Goal: Information Seeking & Learning: Learn about a topic

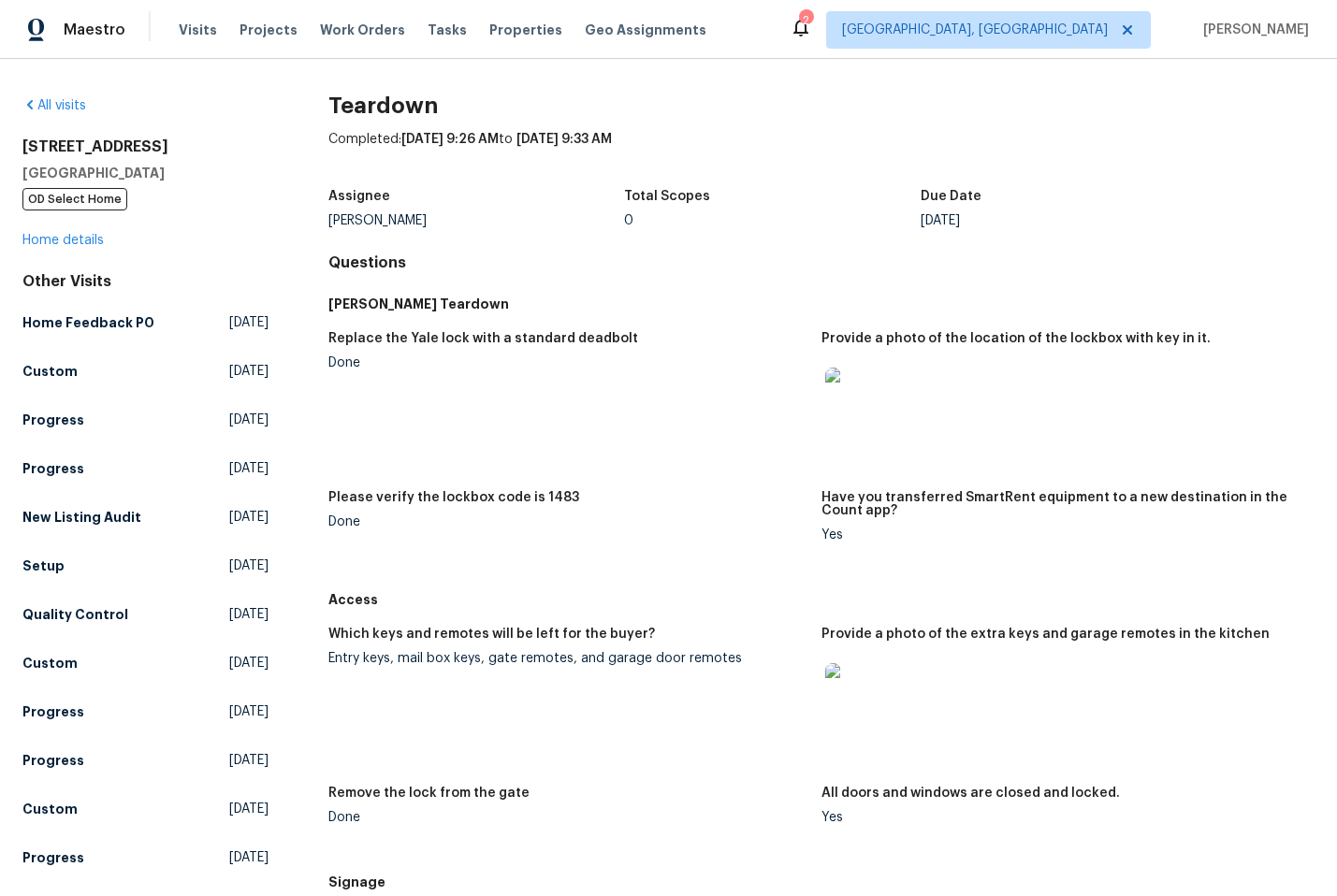
click at [848, 400] on img at bounding box center [855, 398] width 60 height 60
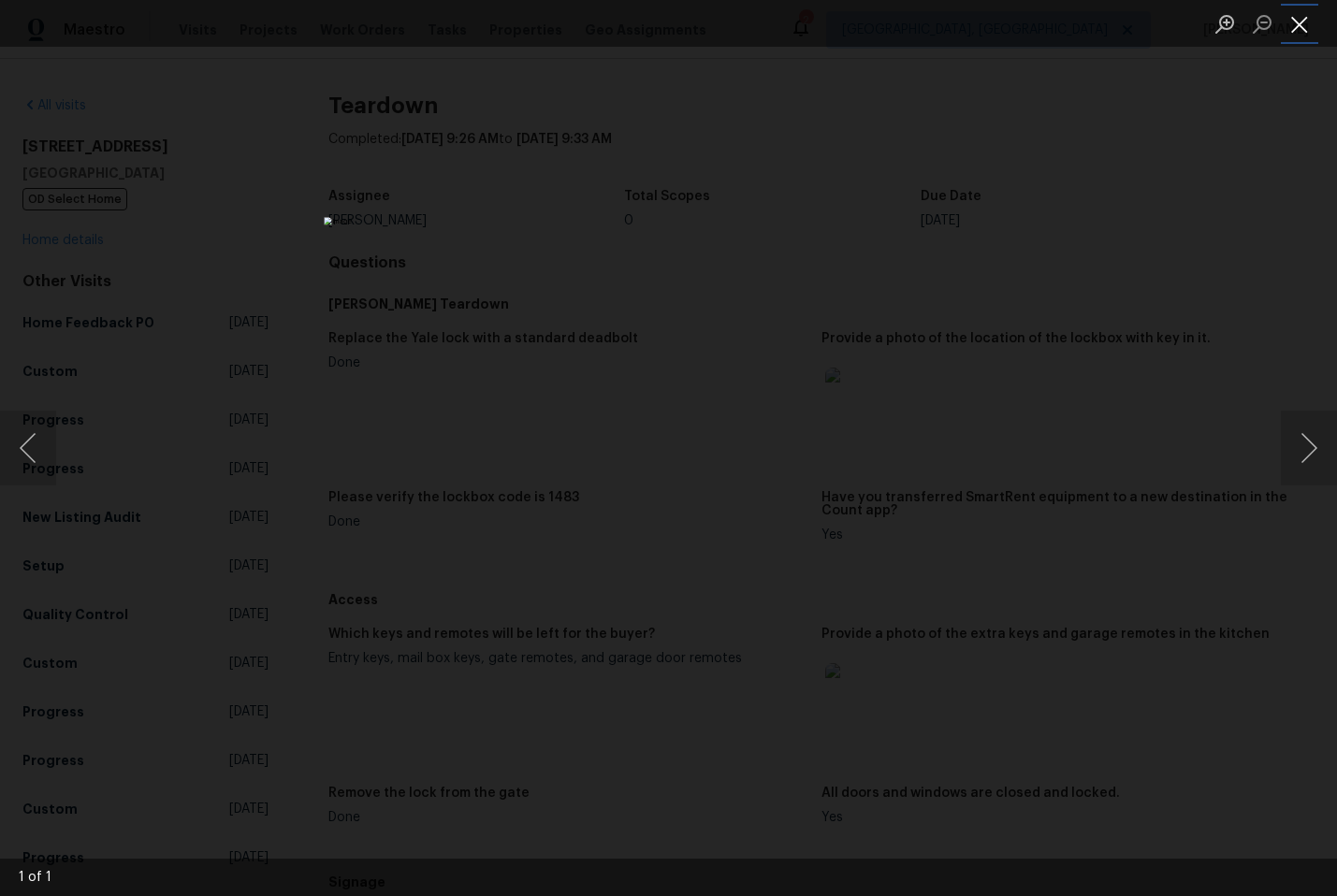
click at [1303, 35] on button "Close lightbox" at bounding box center [1299, 24] width 38 height 33
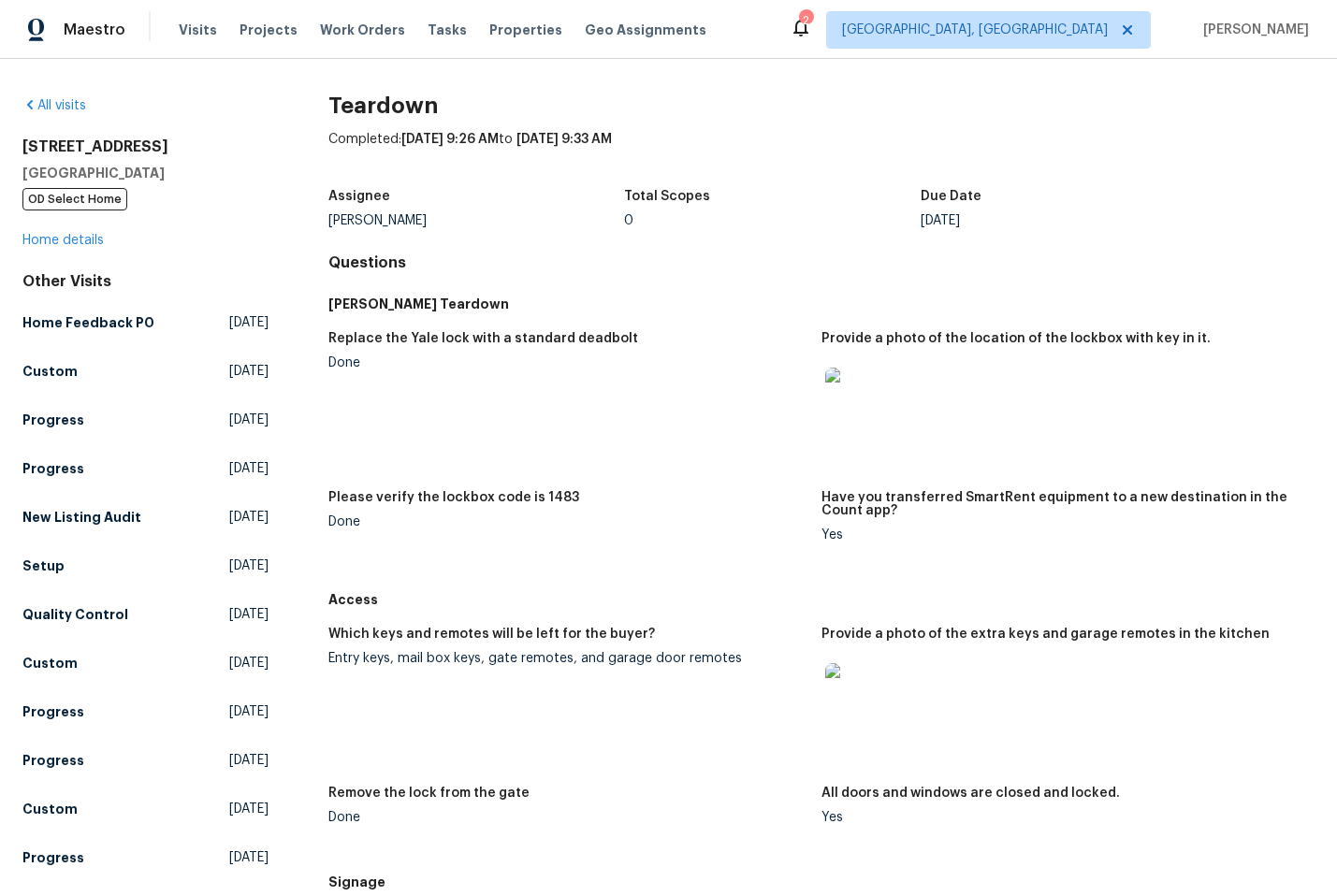
click at [852, 698] on img at bounding box center [855, 693] width 60 height 60
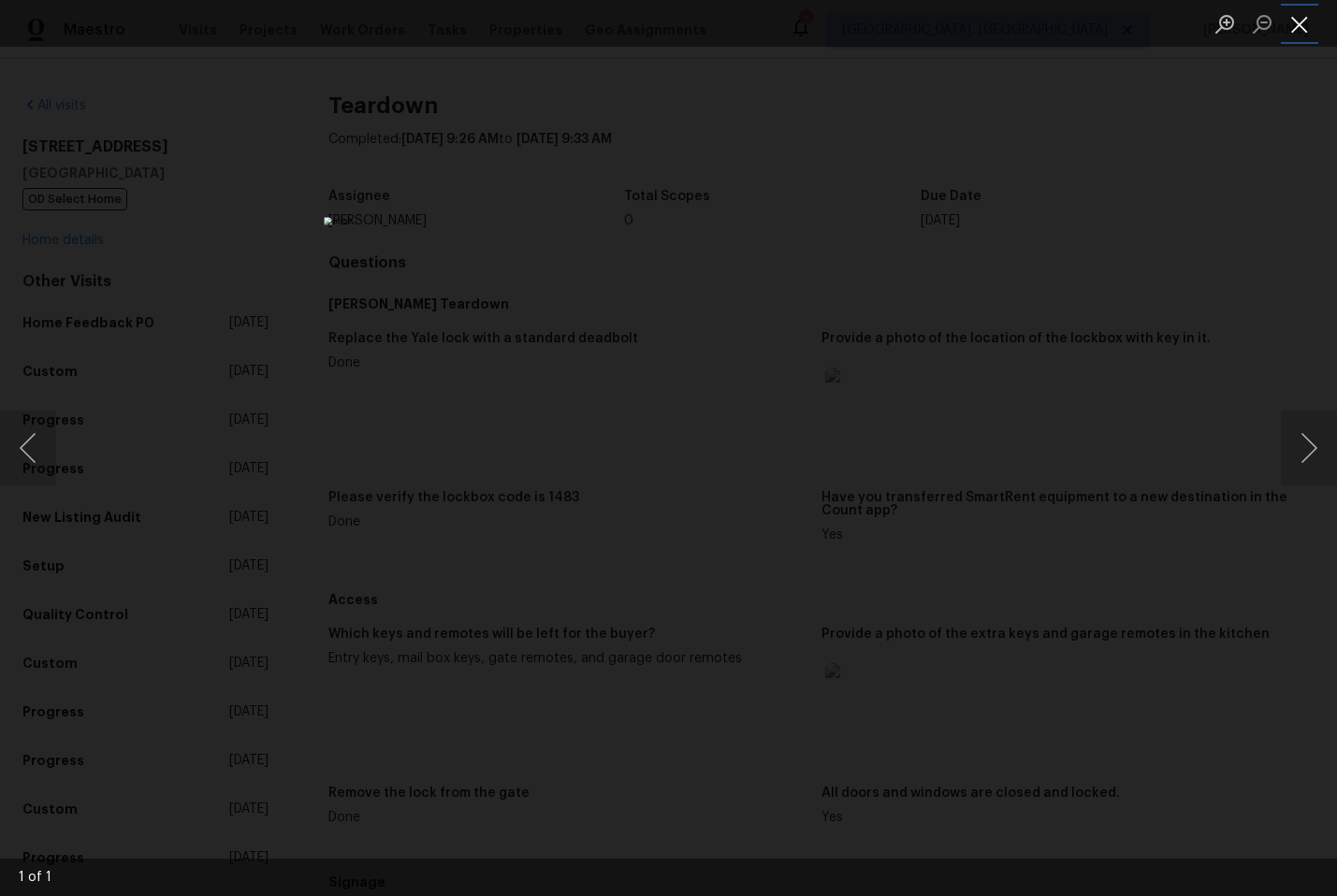
click at [1304, 23] on button "Close lightbox" at bounding box center [1299, 24] width 38 height 33
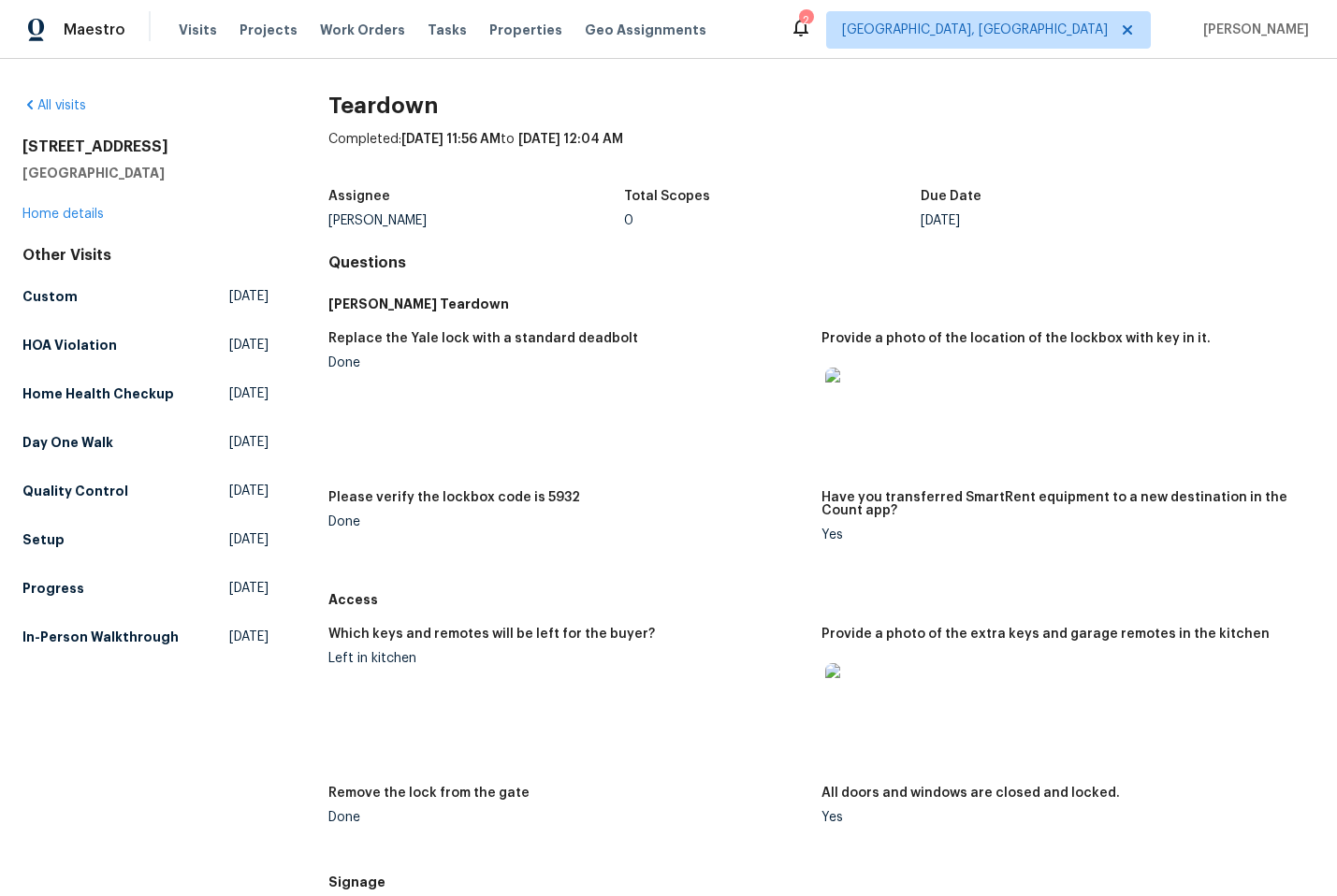
click at [865, 401] on img at bounding box center [855, 398] width 60 height 60
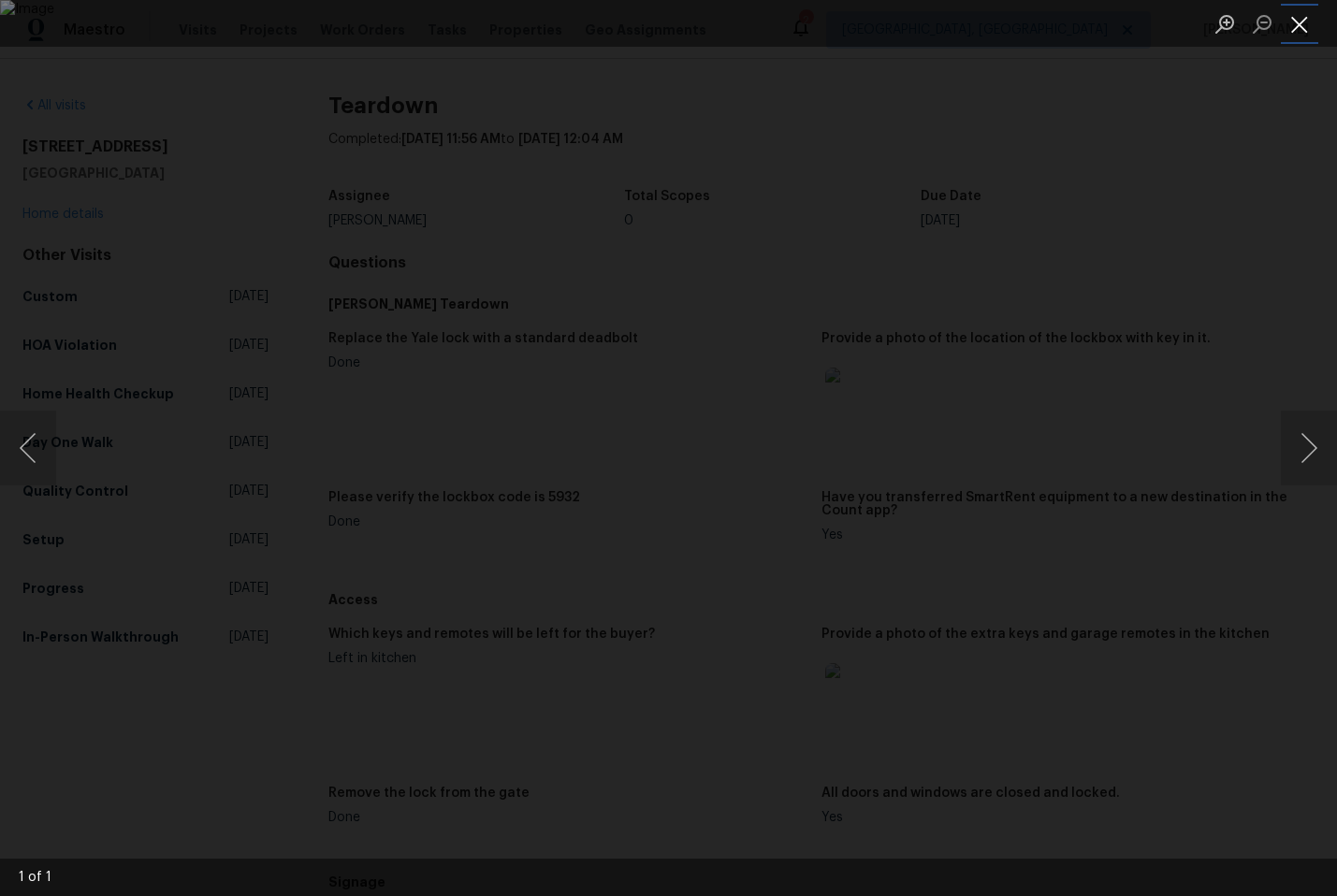
click at [1299, 15] on button "Close lightbox" at bounding box center [1299, 24] width 38 height 33
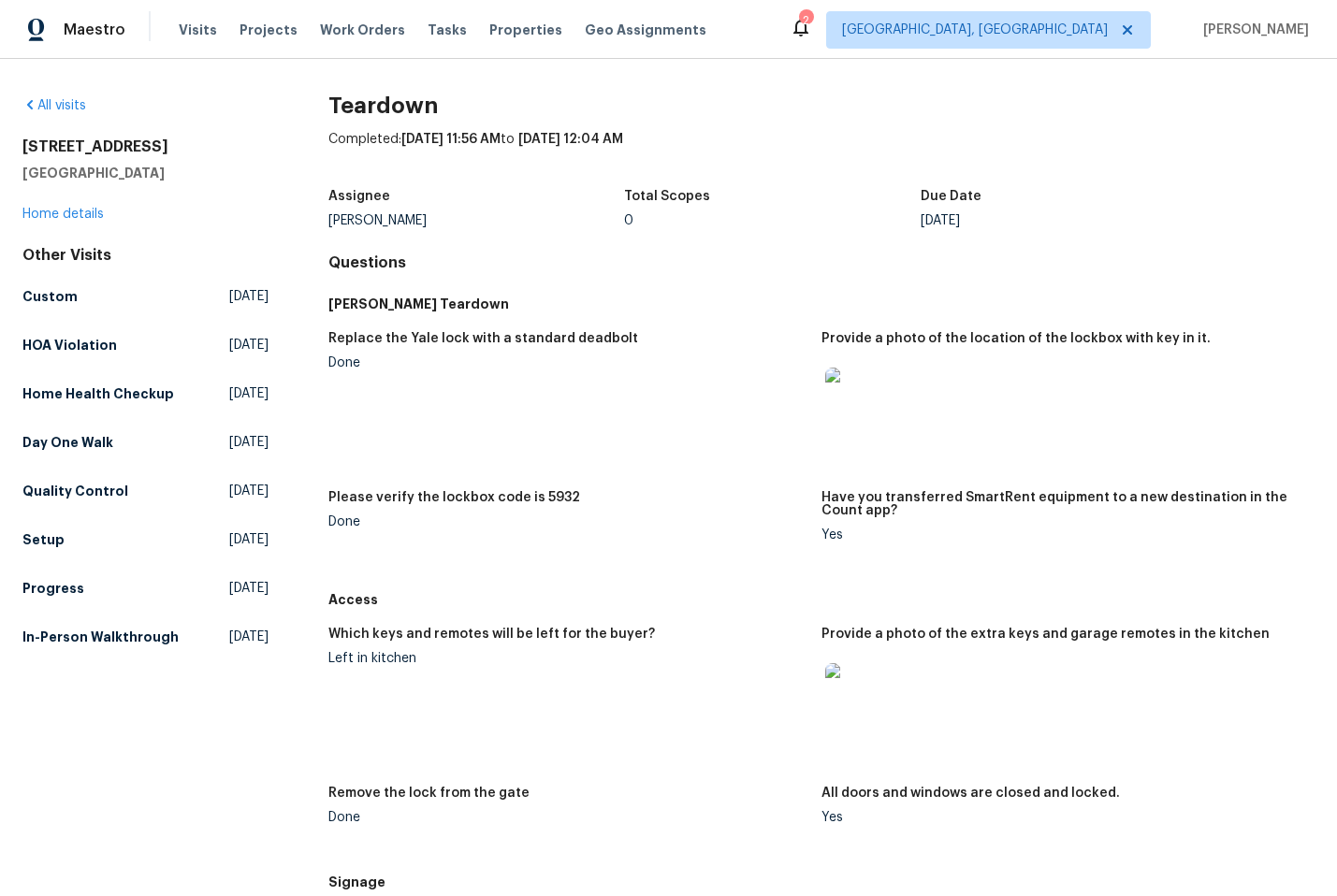
click at [845, 692] on img at bounding box center [855, 693] width 60 height 60
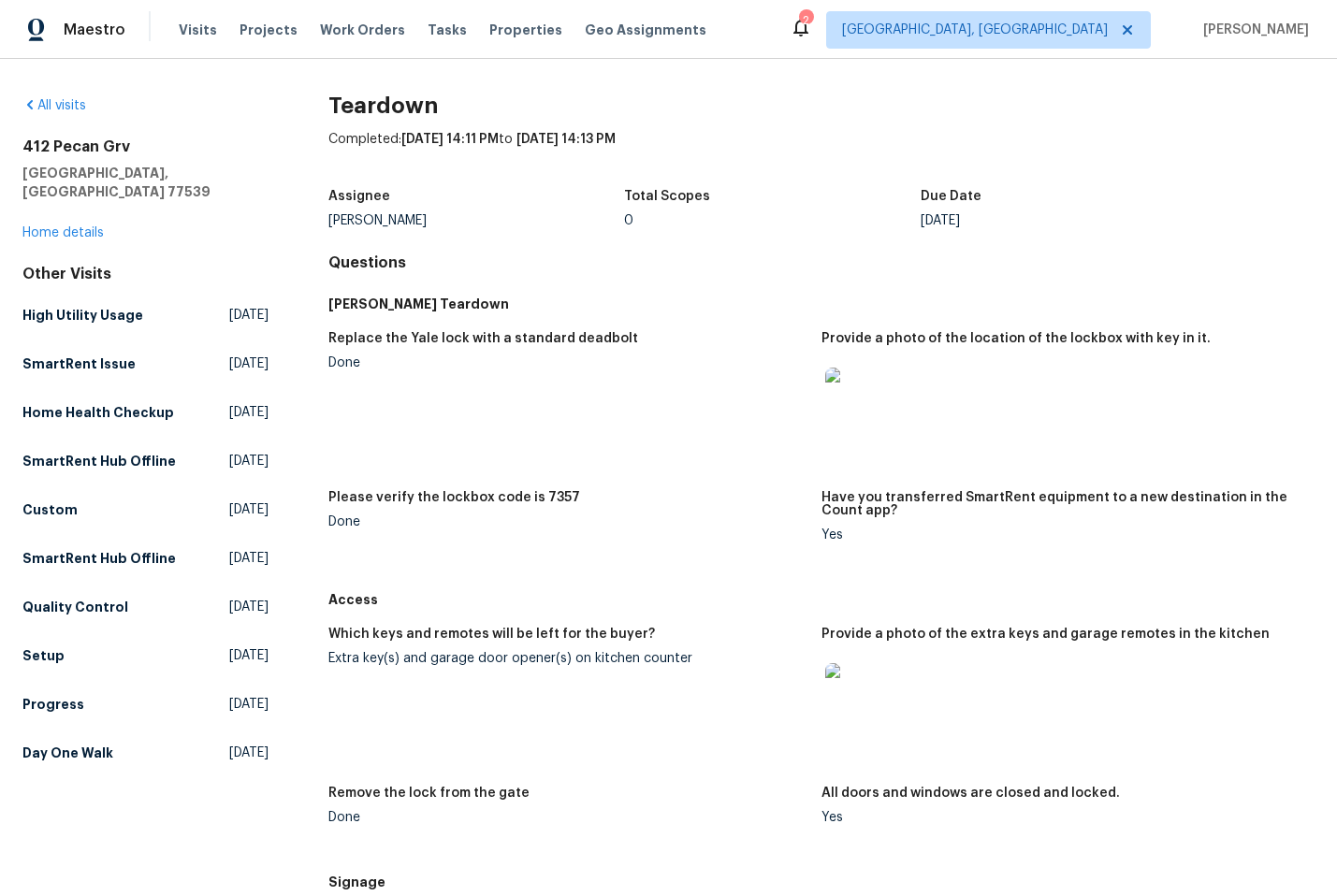
click at [834, 381] on img at bounding box center [855, 398] width 60 height 60
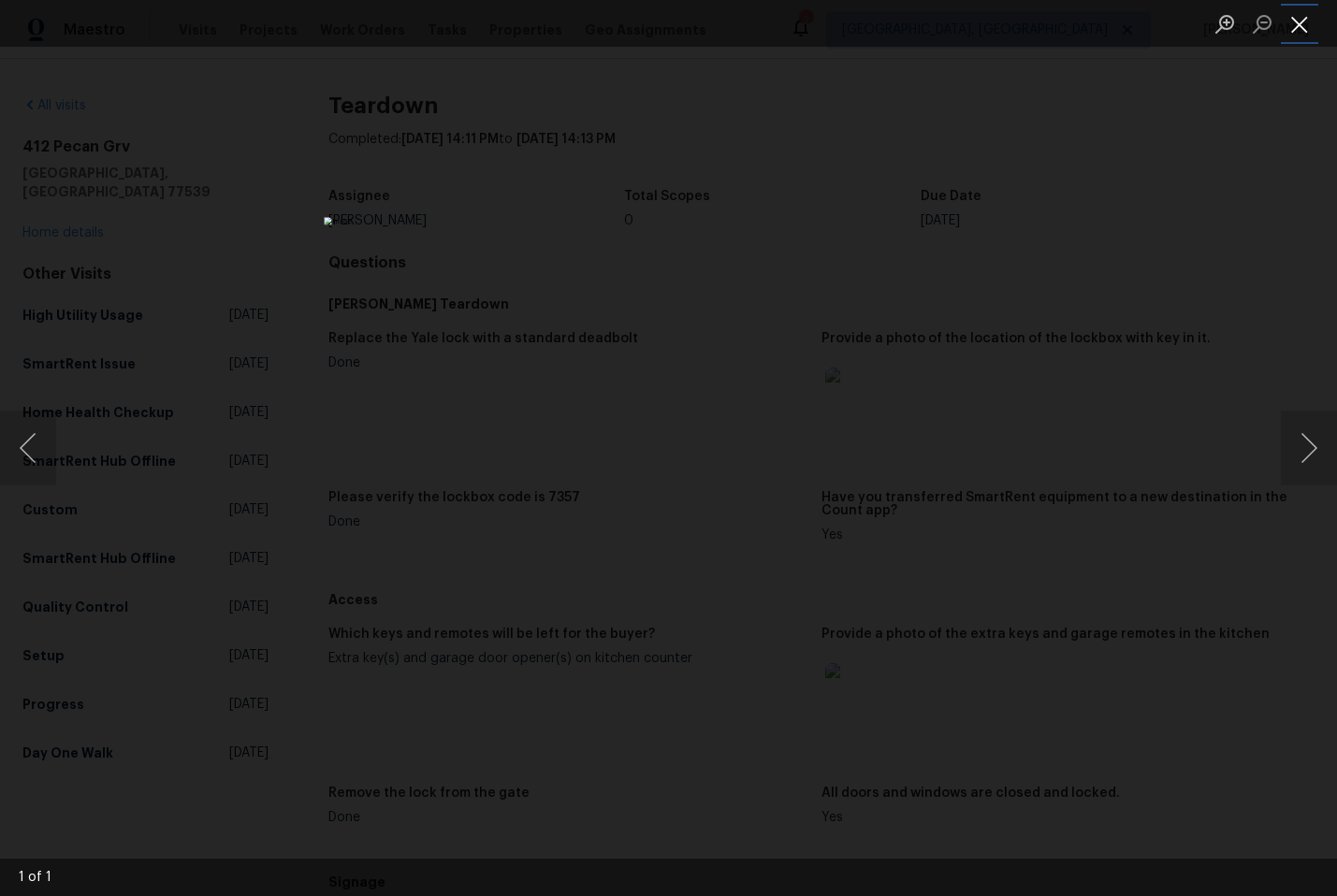
drag, startPoint x: 1301, startPoint y: 14, endPoint x: 1291, endPoint y: 19, distance: 11.2
click at [1301, 14] on button "Close lightbox" at bounding box center [1299, 24] width 38 height 33
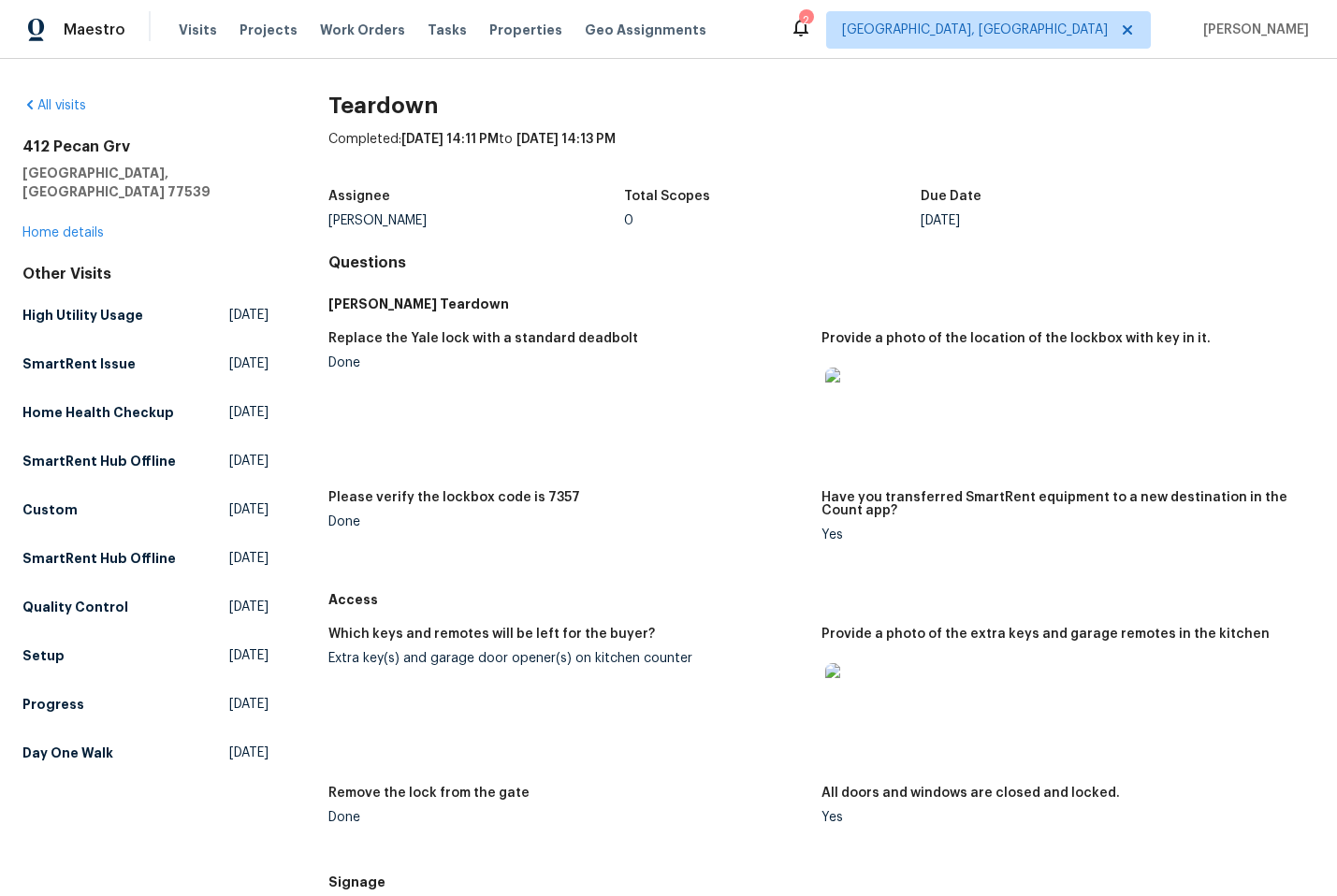
click at [852, 690] on img at bounding box center [855, 693] width 60 height 60
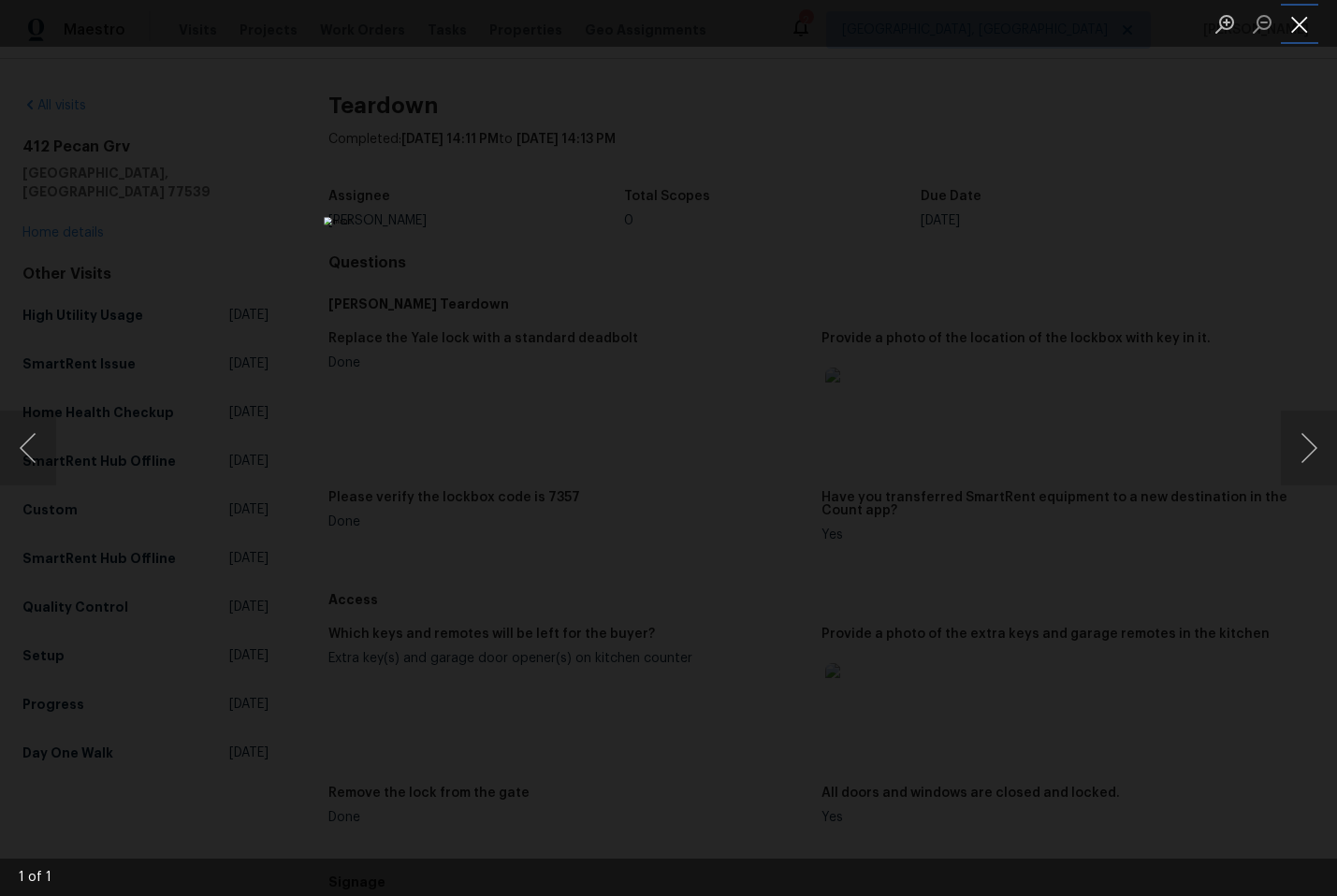
click at [1302, 24] on button "Close lightbox" at bounding box center [1299, 24] width 38 height 33
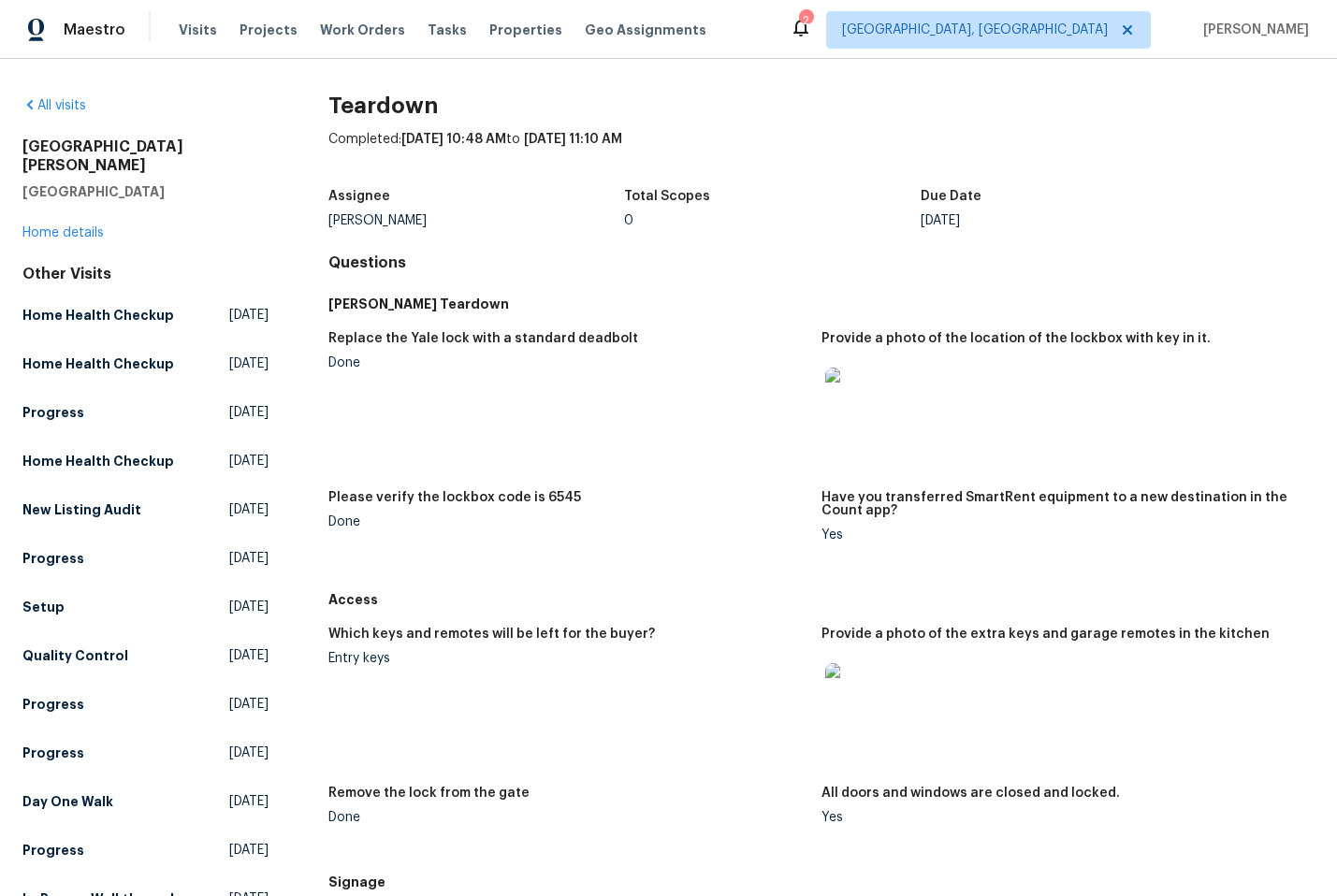
click at [843, 394] on img at bounding box center [855, 398] width 60 height 60
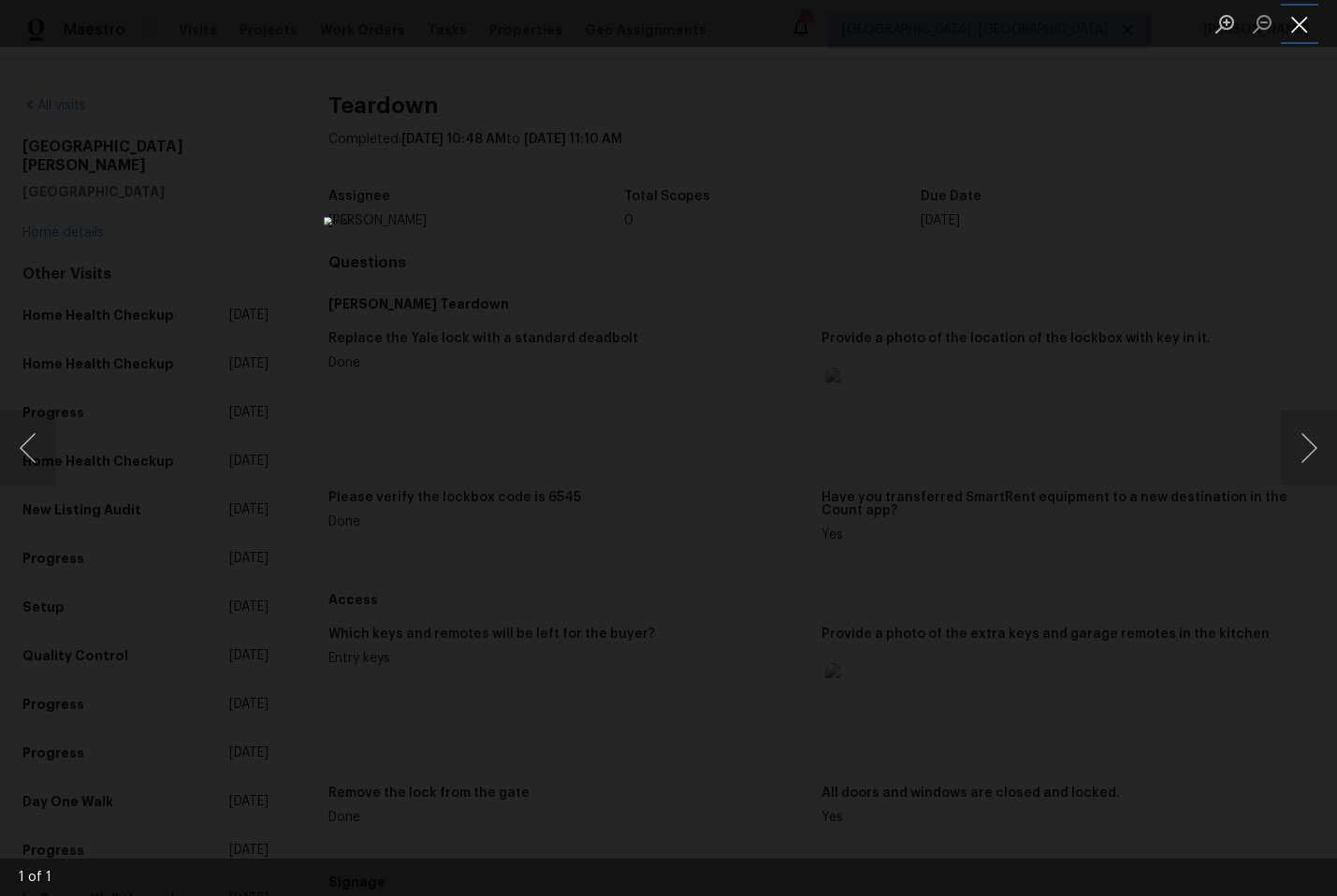
click at [1305, 16] on button "Close lightbox" at bounding box center [1299, 24] width 38 height 33
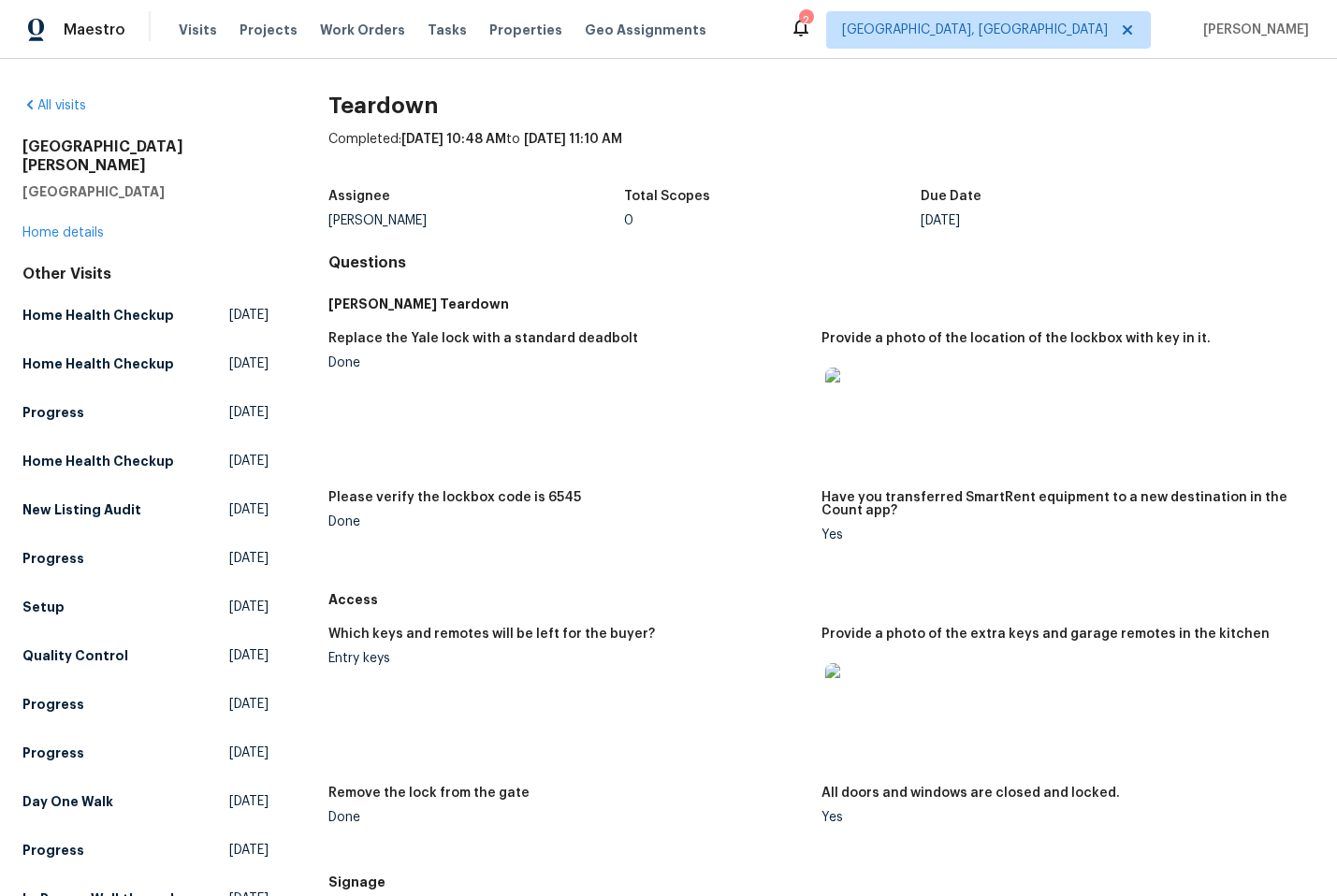
click at [843, 706] on img at bounding box center [855, 693] width 60 height 60
